Goal: Information Seeking & Learning: Learn about a topic

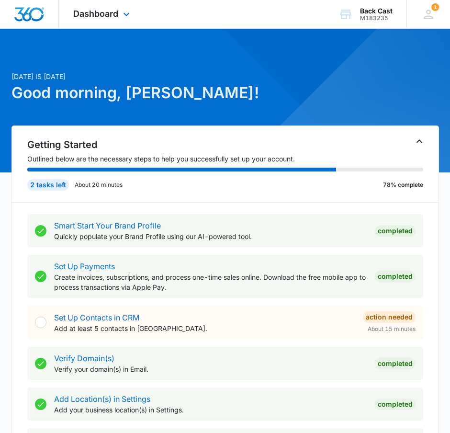
click at [99, 1] on div "Dashboard Apps Reputation Websites Forms CRM Email Social Shop Payments POS Con…" at bounding box center [103, 14] width 88 height 28
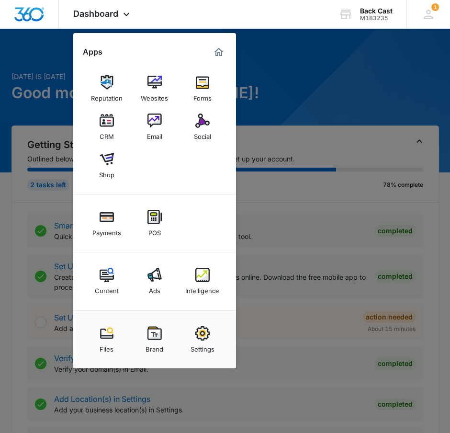
click at [218, 284] on div "Intelligence" at bounding box center [202, 288] width 34 height 12
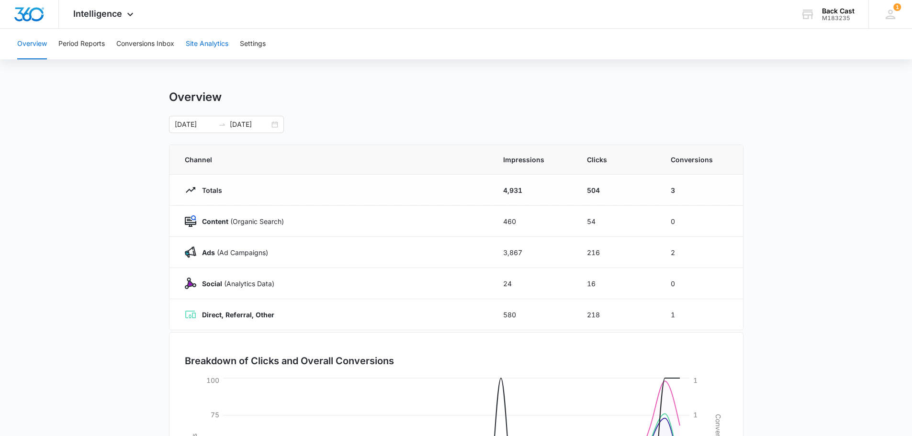
click at [216, 45] on button "Site Analytics" at bounding box center [207, 44] width 43 height 31
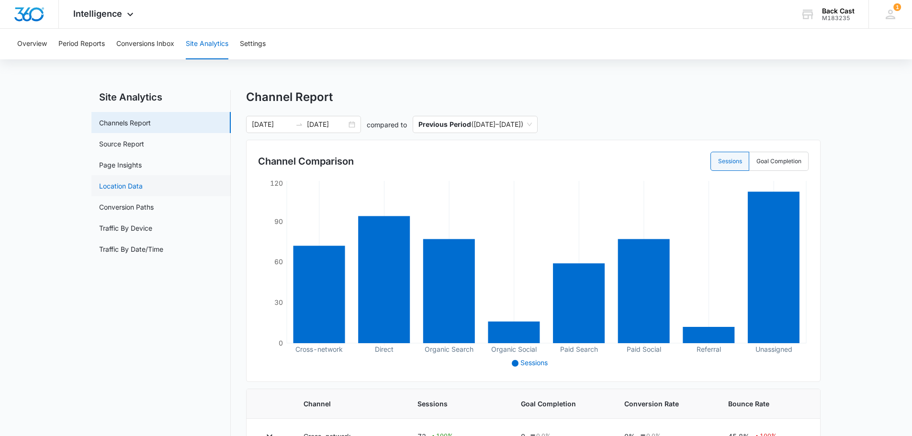
click at [105, 185] on link "Location Data" at bounding box center [121, 186] width 44 height 10
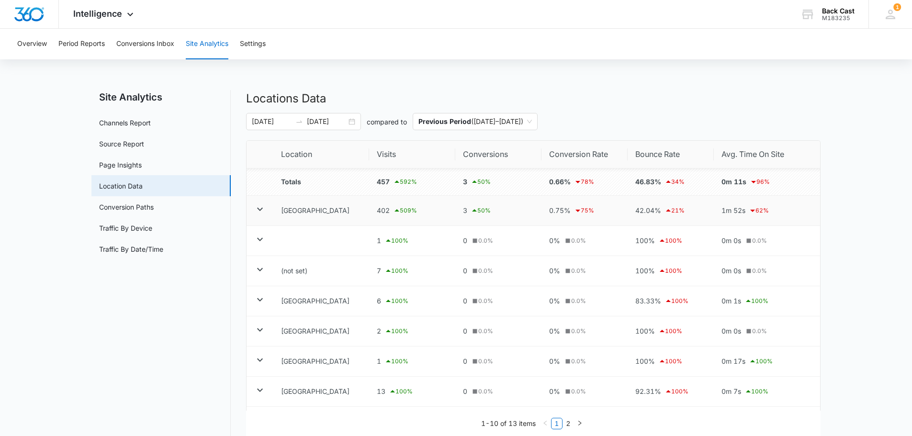
click at [262, 212] on icon at bounding box center [259, 209] width 11 height 11
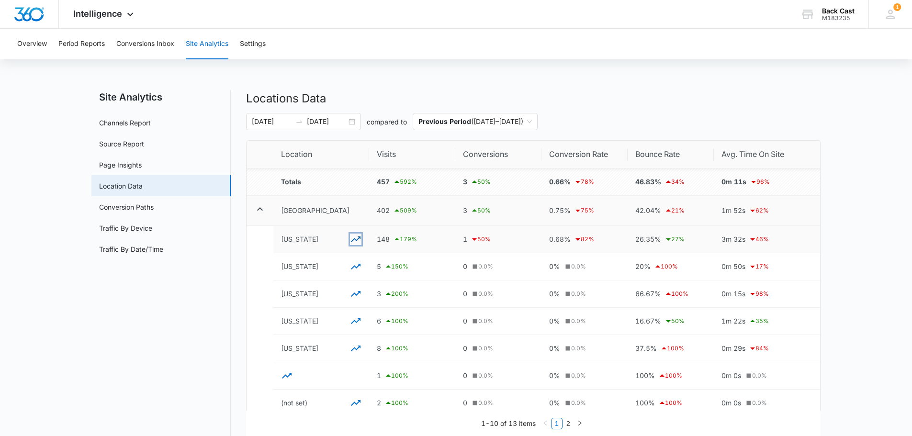
click at [352, 236] on icon "button" at bounding box center [355, 239] width 11 height 11
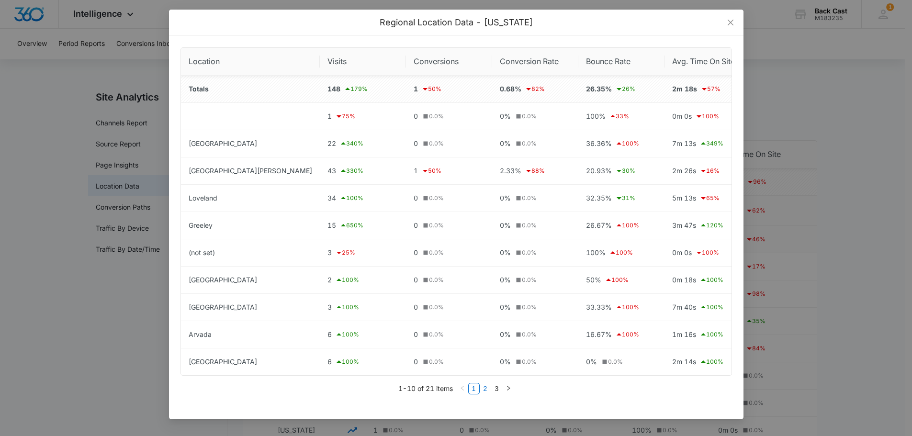
click at [457, 389] on link "2" at bounding box center [485, 389] width 11 height 11
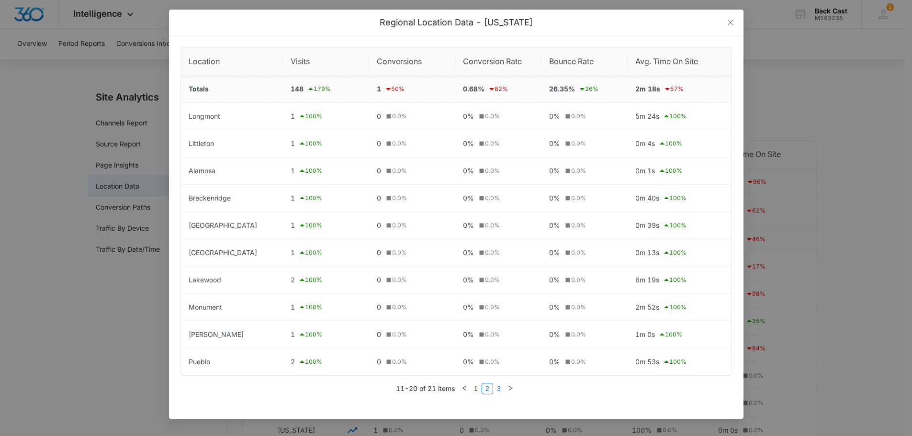
click at [457, 387] on link "3" at bounding box center [499, 389] width 11 height 11
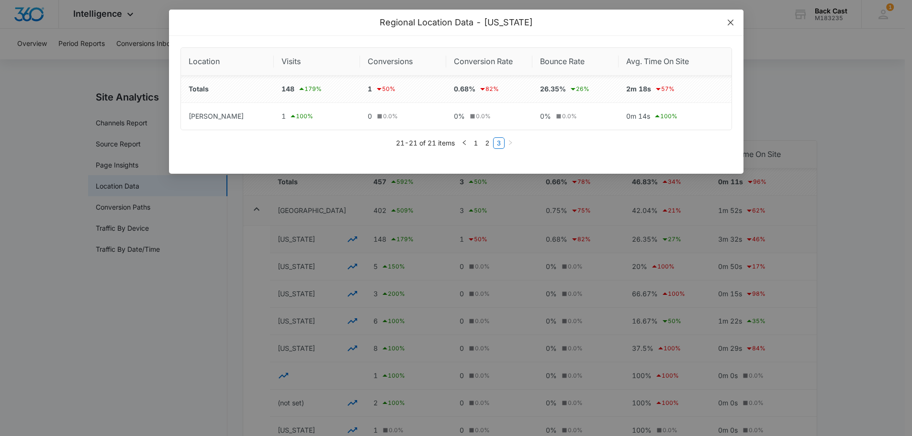
click at [457, 26] on span "Close" at bounding box center [731, 23] width 26 height 26
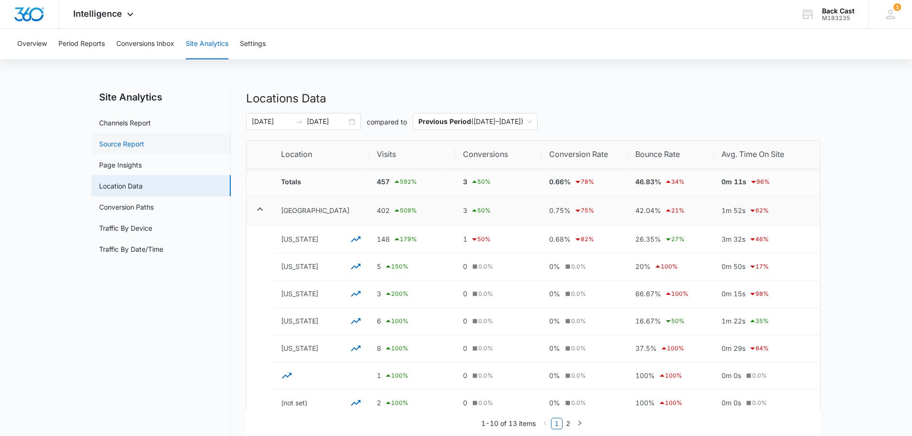
click at [138, 143] on link "Source Report" at bounding box center [121, 144] width 45 height 10
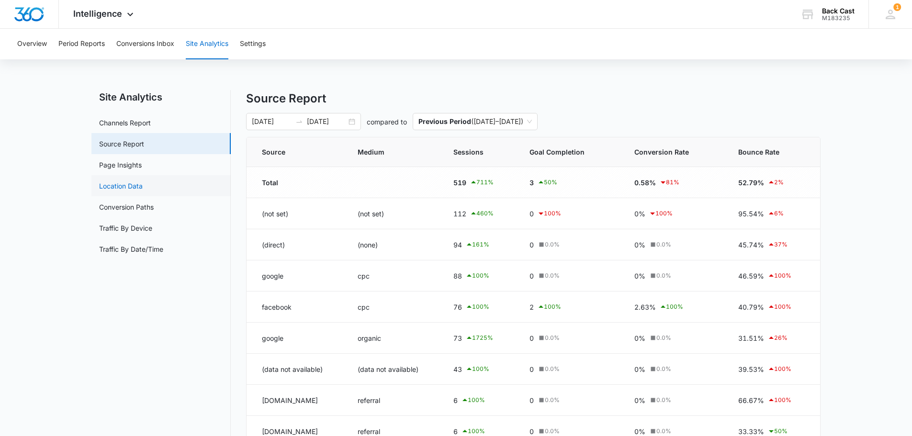
click at [139, 188] on link "Location Data" at bounding box center [121, 186] width 44 height 10
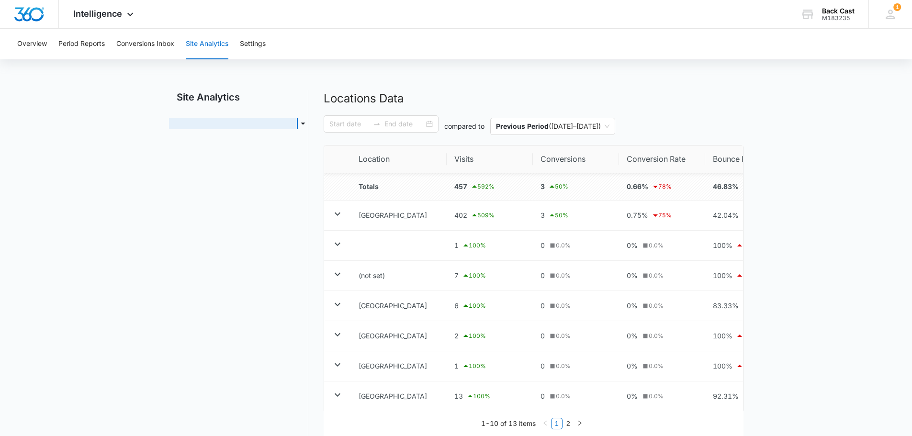
type input "[DATE]"
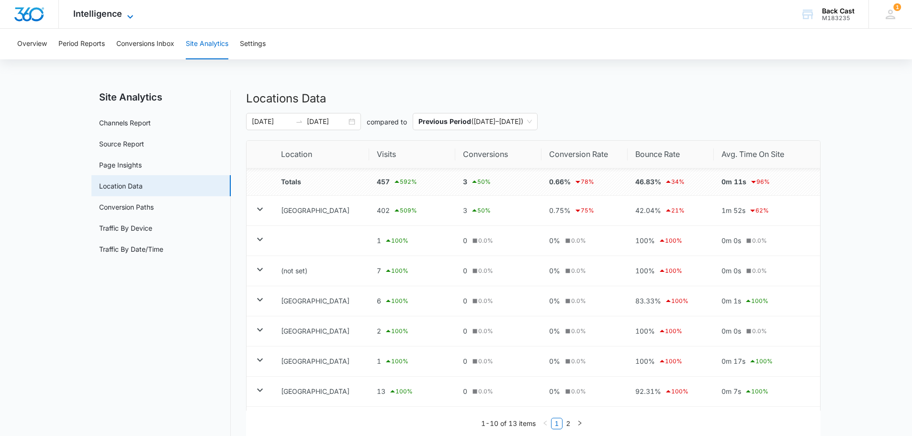
click at [99, 12] on span "Intelligence" at bounding box center [97, 14] width 49 height 10
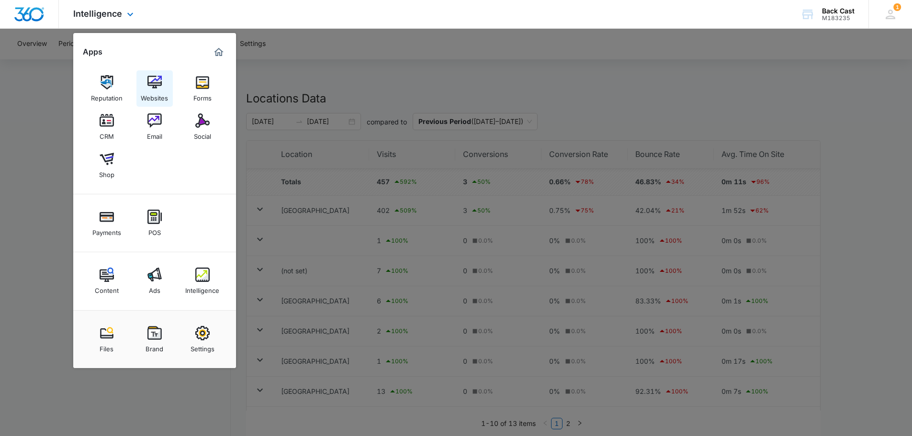
click at [149, 93] on div "Websites" at bounding box center [154, 96] width 27 height 12
